Goal: Find specific page/section

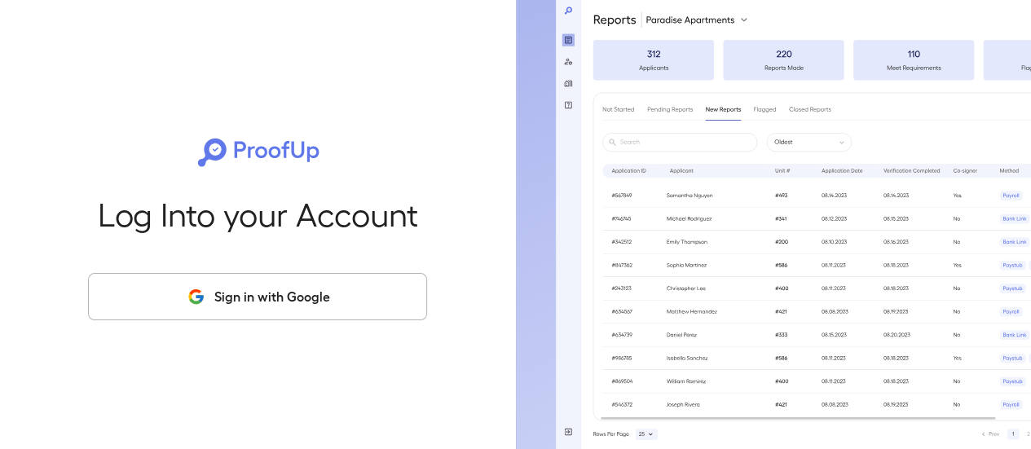
click at [338, 316] on button "Sign in with Google" at bounding box center [257, 296] width 339 height 47
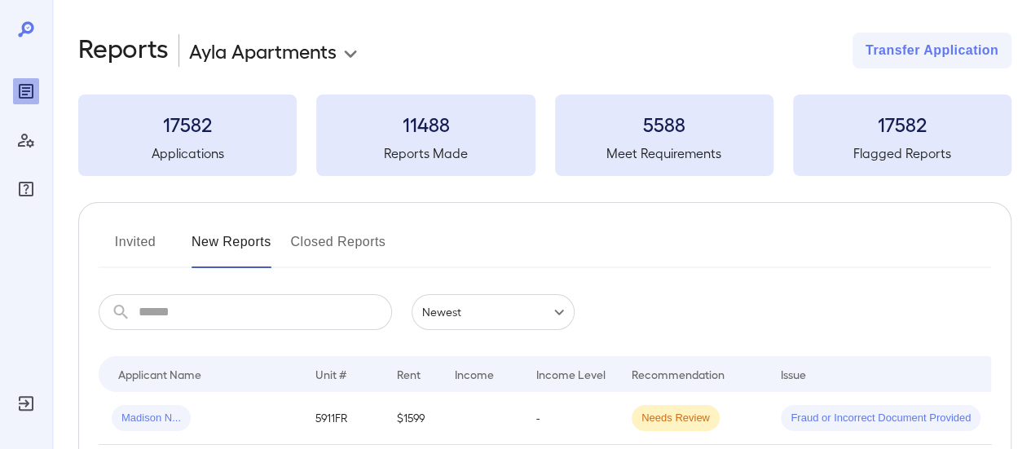
click at [148, 247] on button "Invited" at bounding box center [135, 248] width 73 height 39
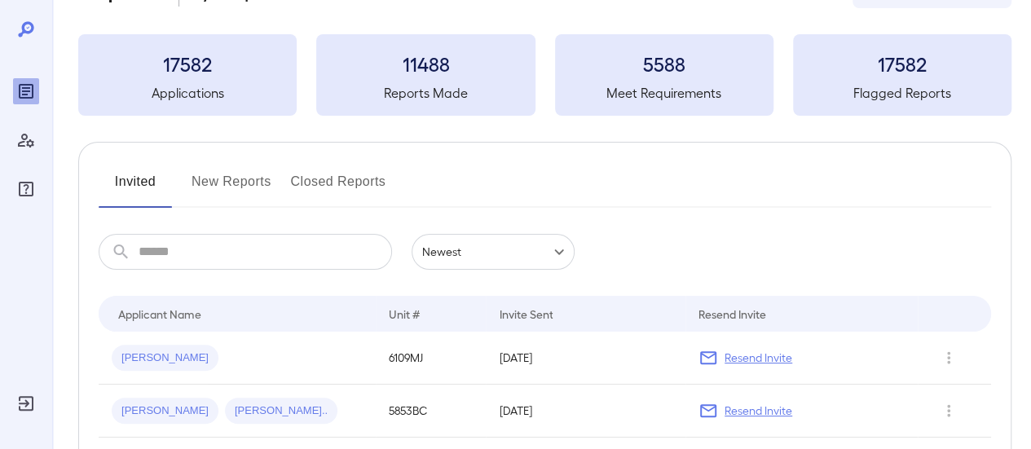
scroll to position [163, 0]
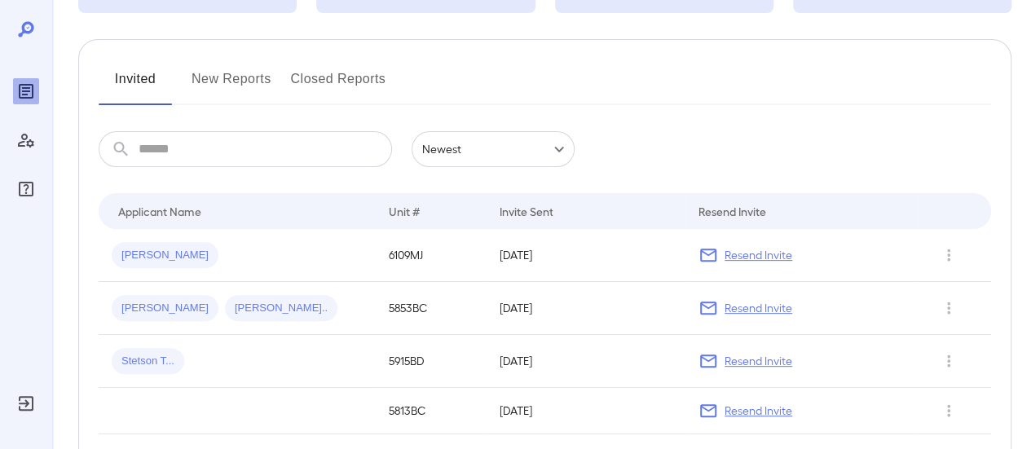
click at [238, 73] on button "New Reports" at bounding box center [232, 85] width 80 height 39
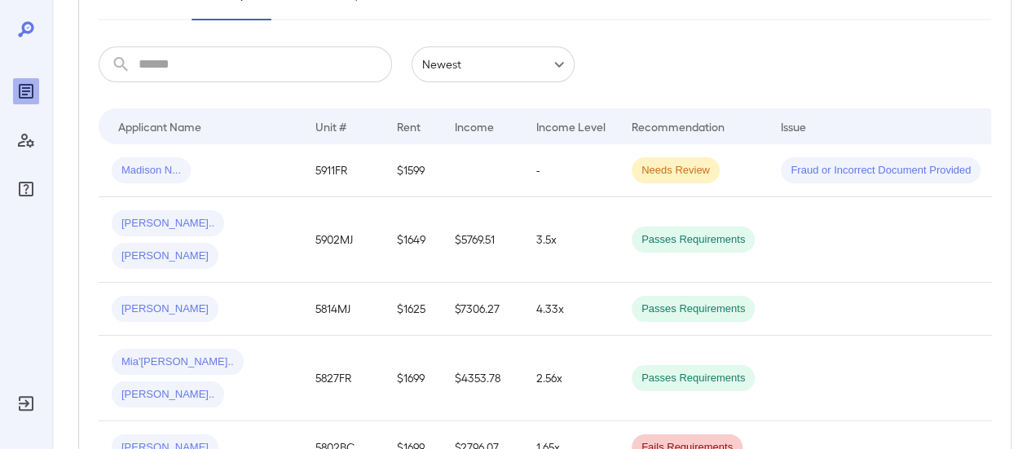
scroll to position [245, 0]
